Goal: Find specific page/section: Locate item on page

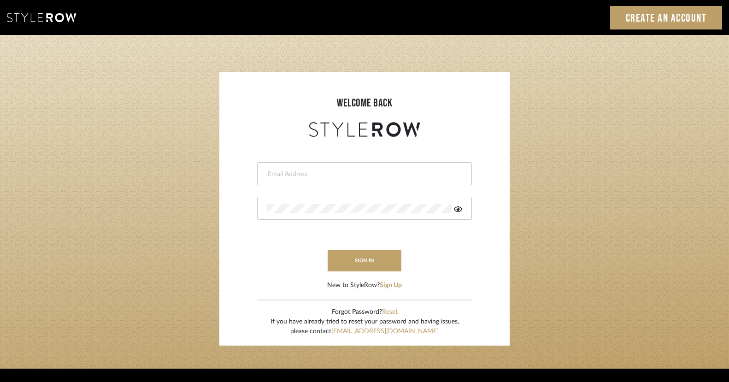
click at [334, 172] on input "email" at bounding box center [363, 174] width 193 height 9
type input "ac@cerusedesign.com"
click at [361, 263] on button "sign in" at bounding box center [365, 261] width 74 height 22
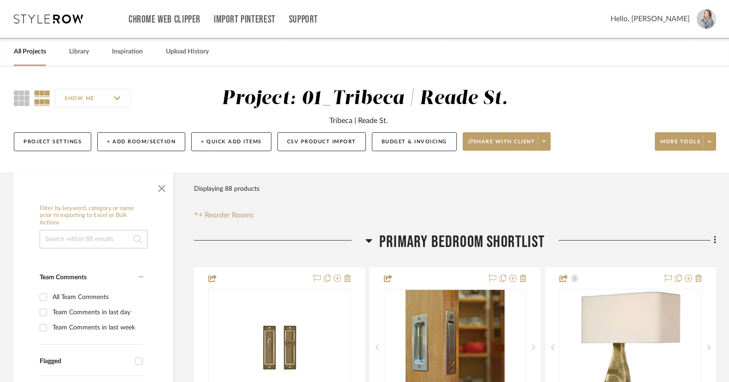
click at [88, 242] on input at bounding box center [94, 239] width 108 height 18
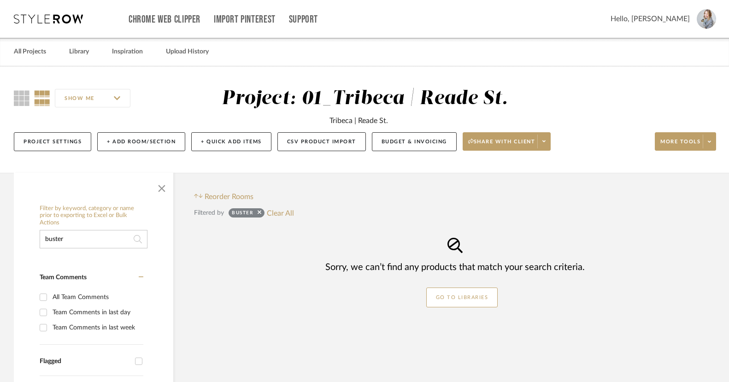
type input "buster"
